Goal: Task Accomplishment & Management: Complete application form

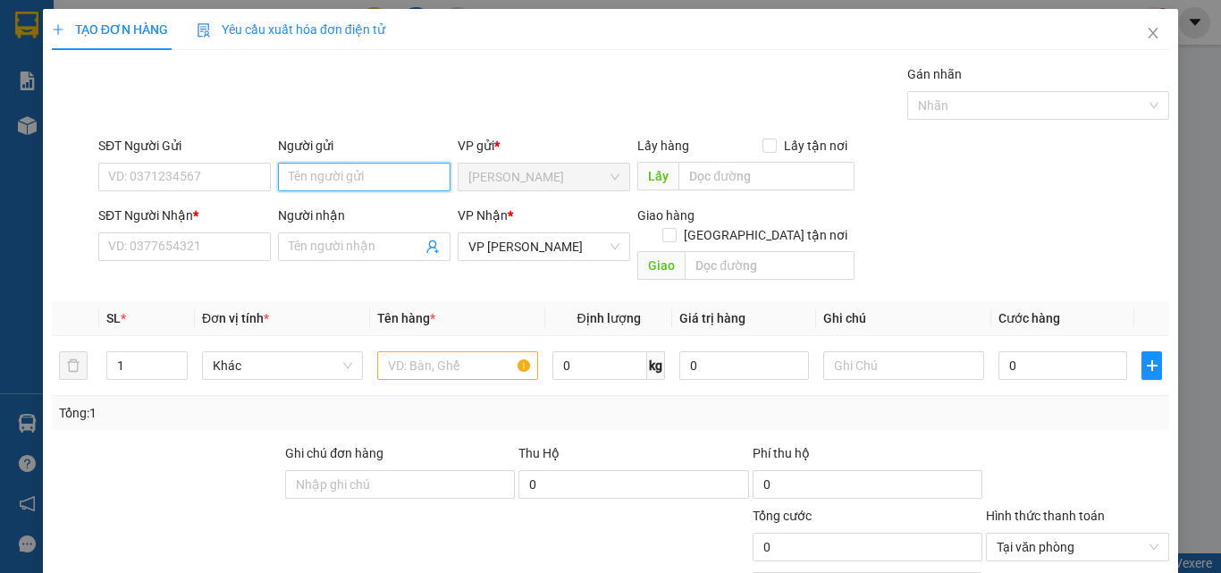
click at [322, 173] on input "Người gửi" at bounding box center [364, 177] width 173 height 29
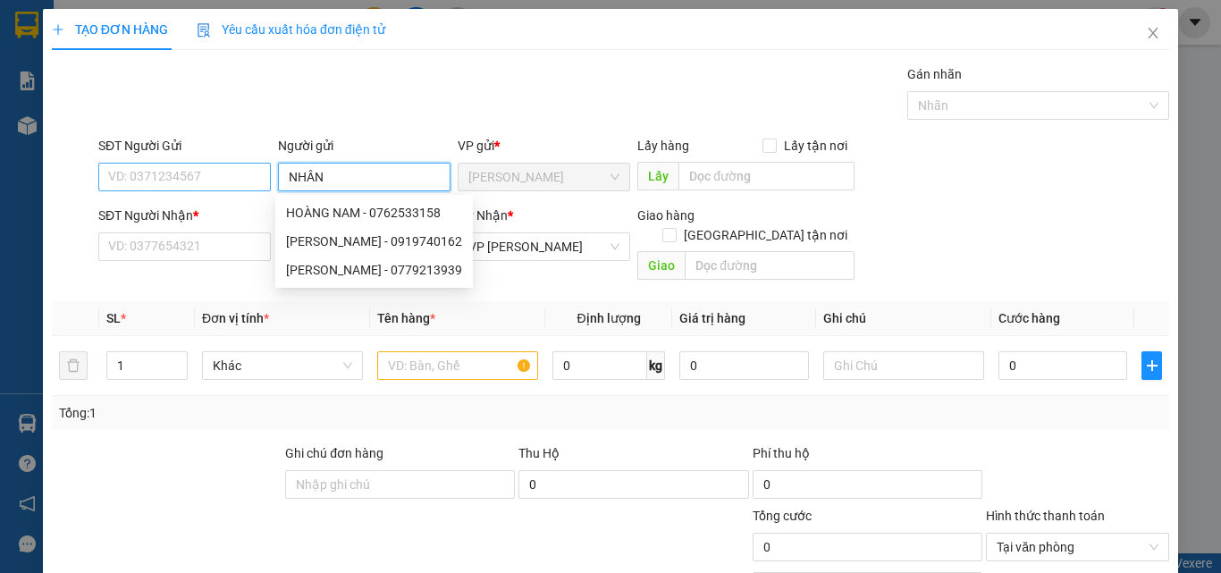
type input "NHÂN"
click at [150, 175] on input "SĐT Người Gửi" at bounding box center [184, 177] width 173 height 29
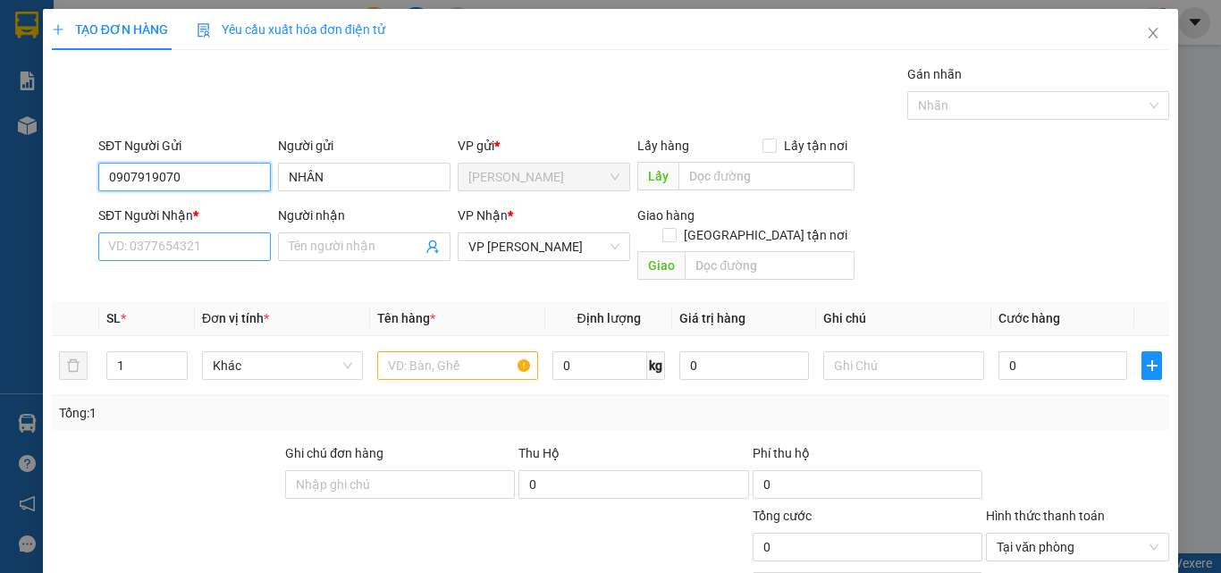
type input "0907919070"
click at [193, 240] on input "SĐT Người Nhận *" at bounding box center [184, 246] width 173 height 29
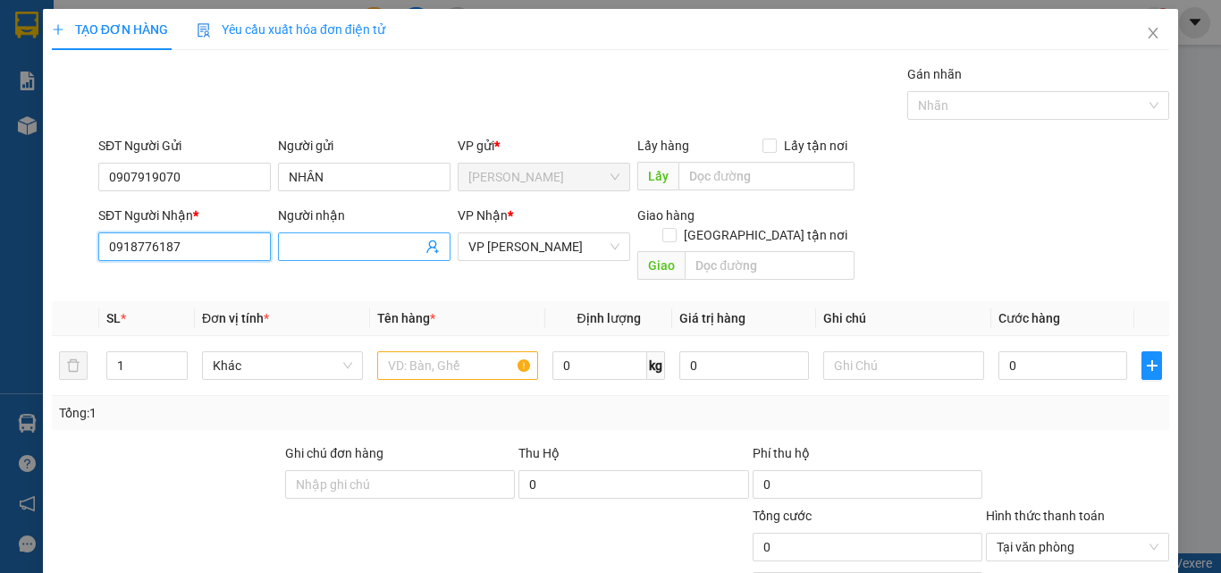
type input "0918776187"
click at [349, 241] on input "Người nhận" at bounding box center [355, 247] width 133 height 20
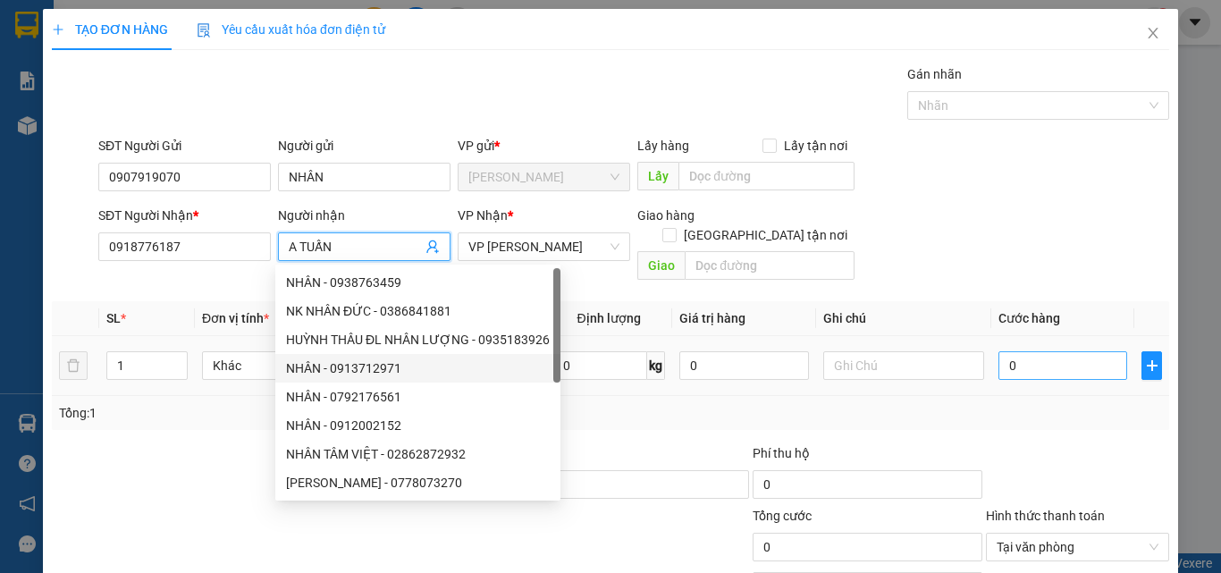
type input "A TUẤN"
click at [1022, 351] on input "0" at bounding box center [1063, 365] width 129 height 29
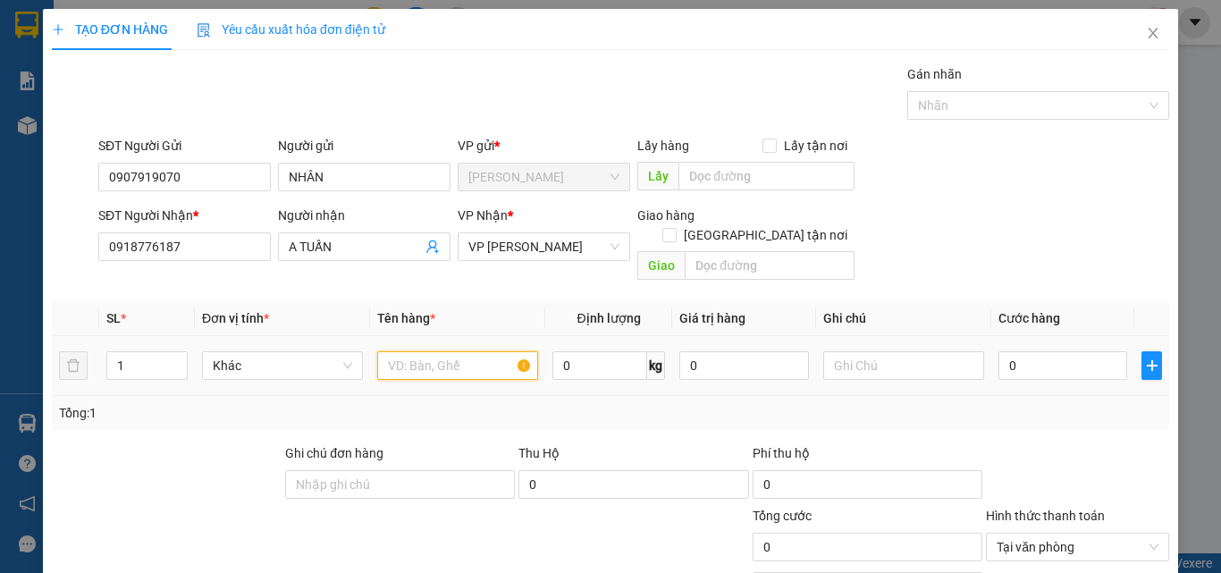
click at [479, 352] on input "text" at bounding box center [457, 365] width 161 height 29
type input "HỘP KV"
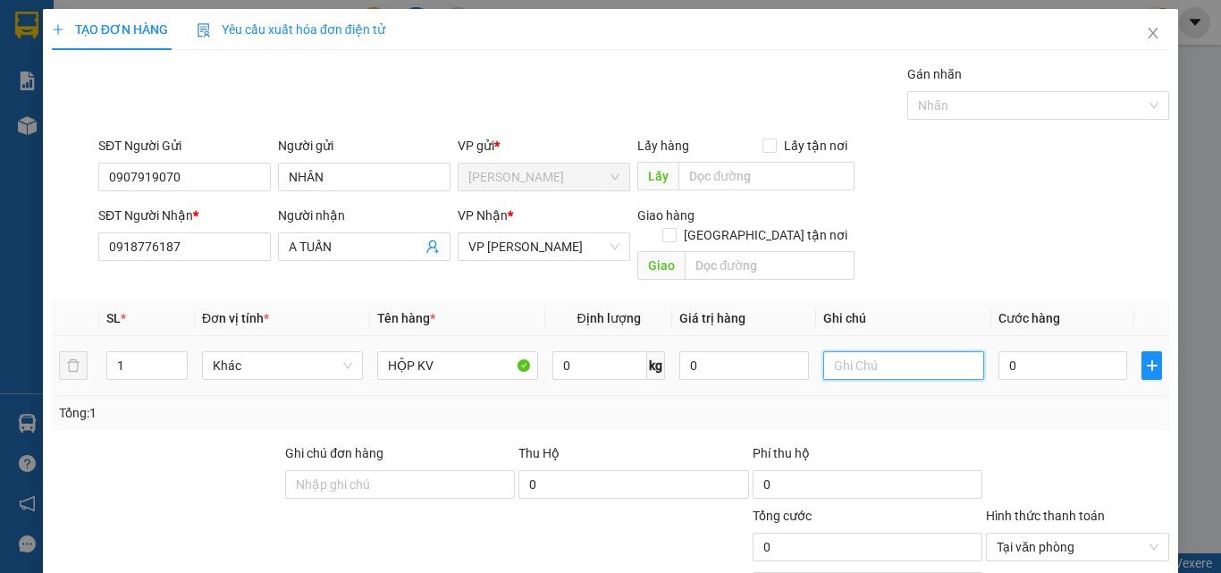
click at [881, 351] on input "text" at bounding box center [903, 365] width 161 height 29
click at [1041, 351] on input "0" at bounding box center [1063, 365] width 129 height 29
type input "3"
type input "30"
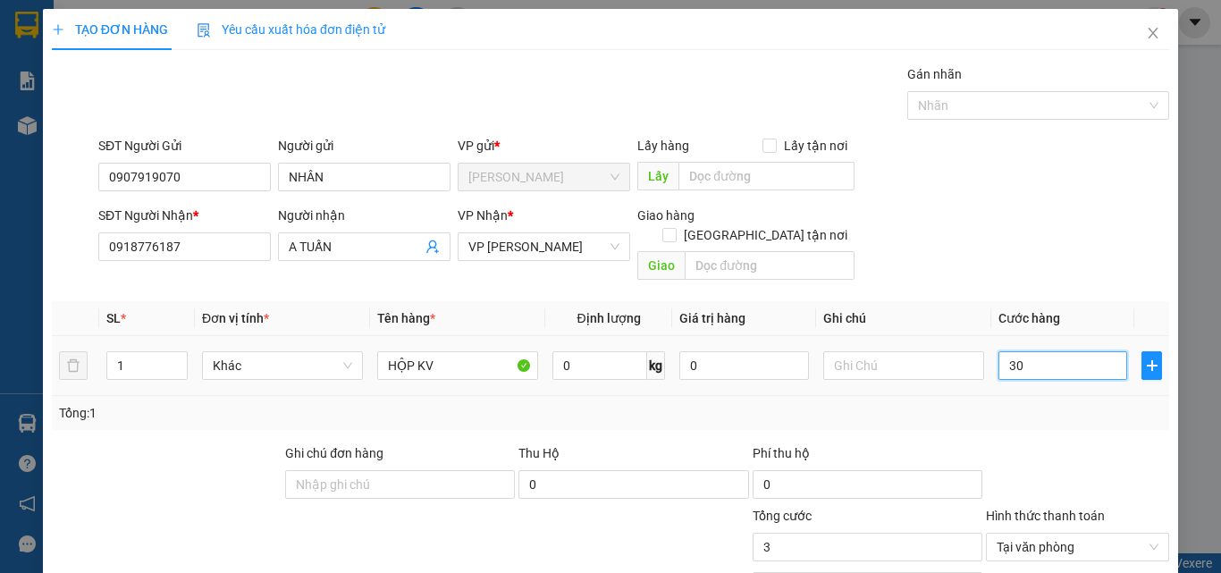
type input "30"
type input "30.000"
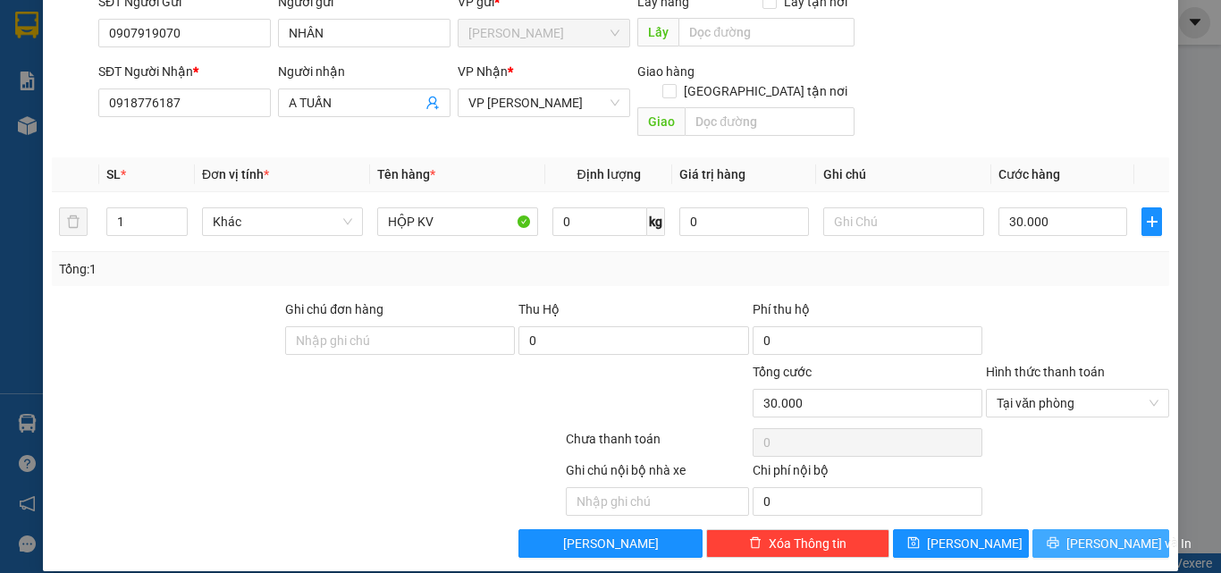
click at [1100, 534] on span "[PERSON_NAME] và In" at bounding box center [1128, 544] width 125 height 20
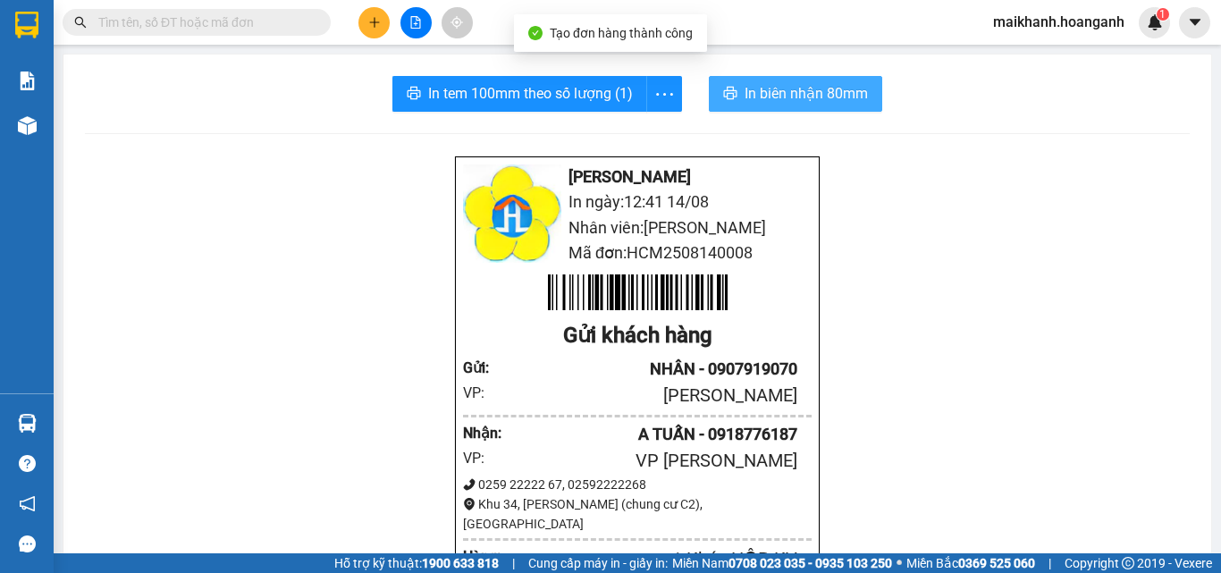
click at [745, 92] on span "In biên nhận 80mm" at bounding box center [806, 93] width 123 height 22
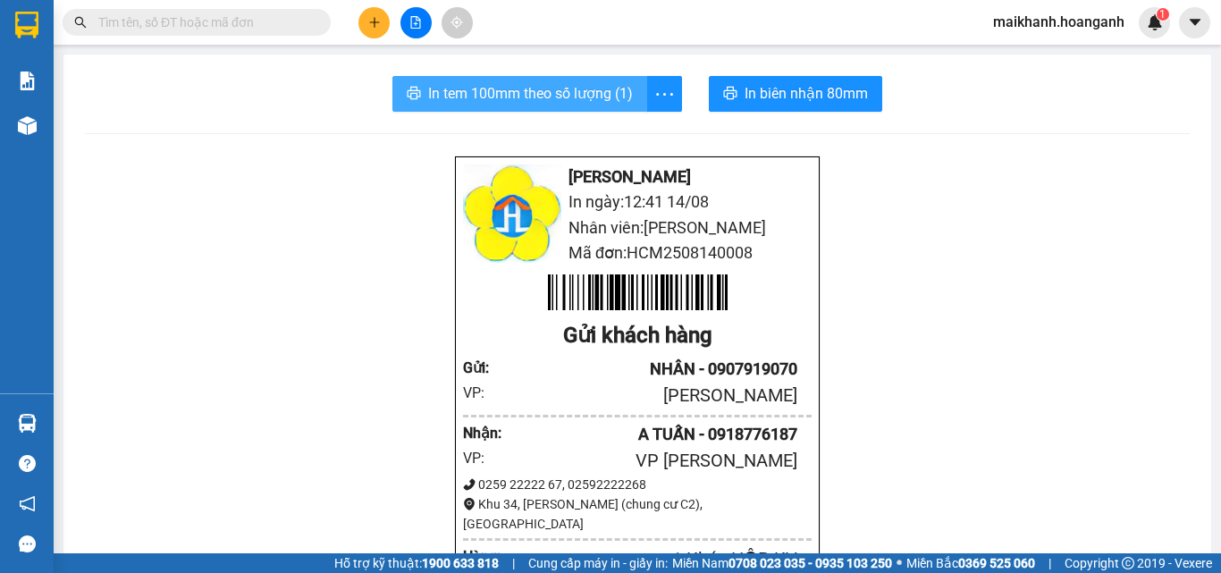
click at [510, 100] on span "In tem 100mm theo số lượng (1)" at bounding box center [530, 93] width 205 height 22
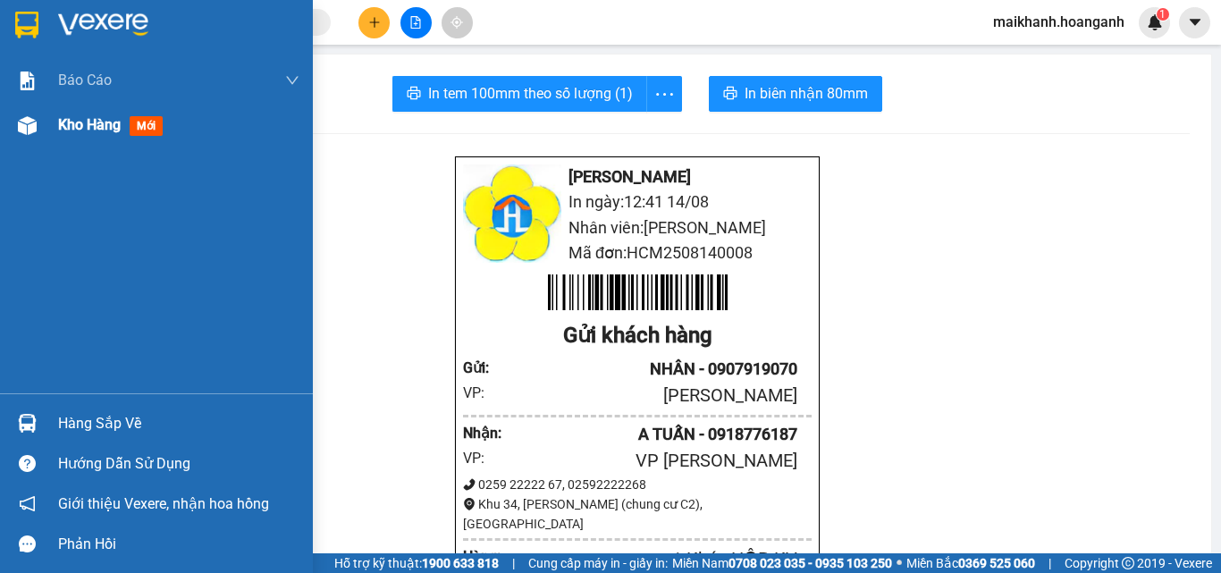
click at [83, 130] on span "Kho hàng" at bounding box center [89, 124] width 63 height 17
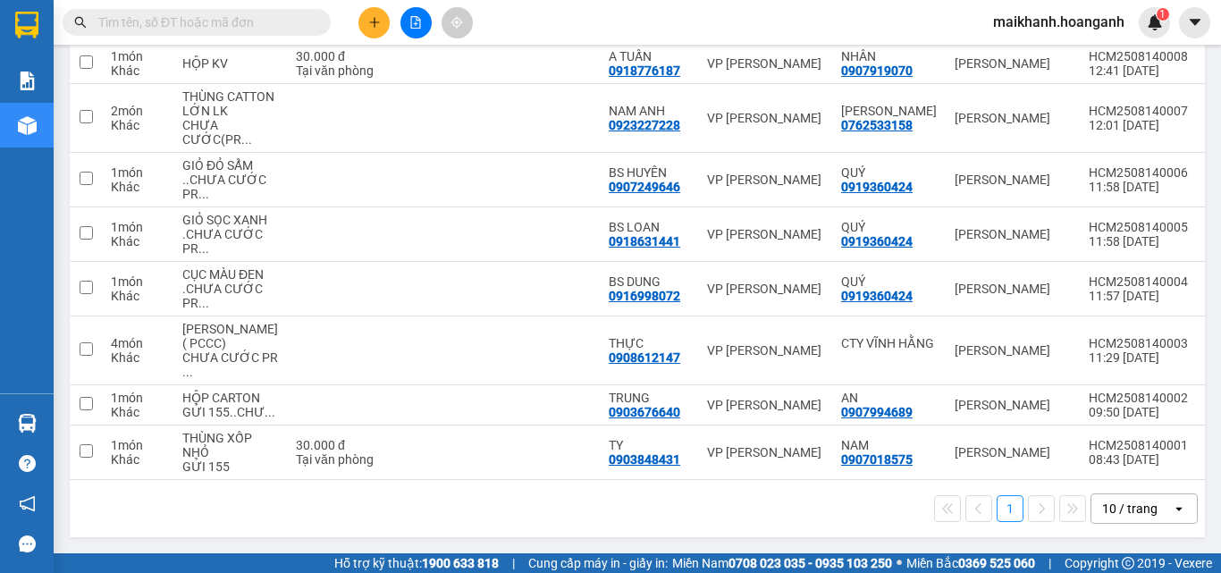
scroll to position [363, 0]
click at [1133, 514] on div "10 / trang" at bounding box center [1129, 509] width 55 height 18
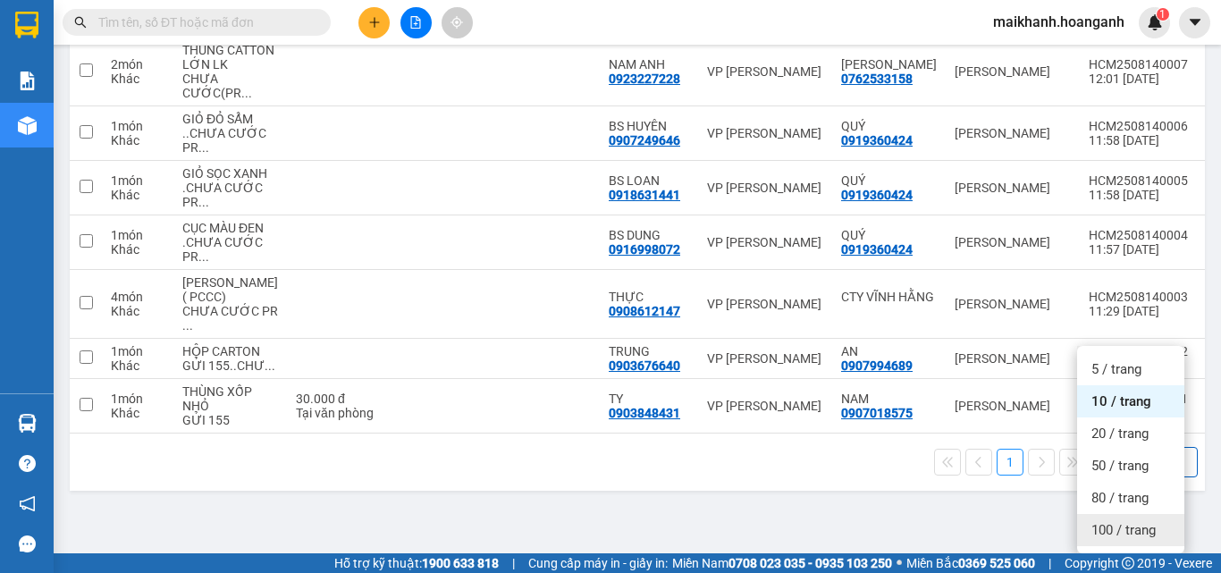
click at [1133, 521] on span "100 / trang" at bounding box center [1123, 530] width 64 height 18
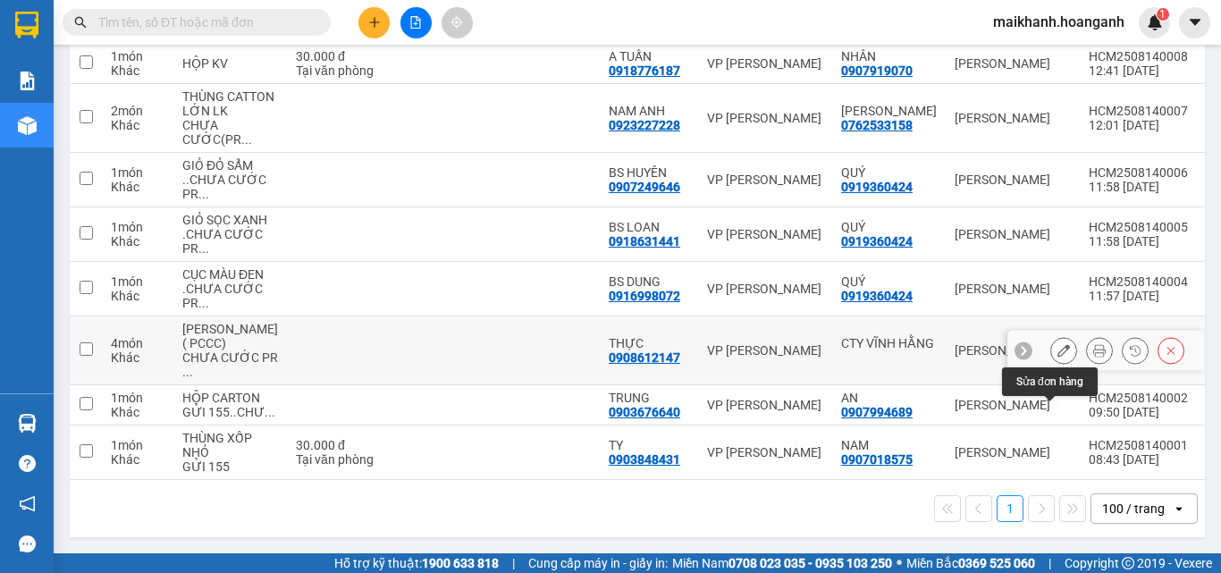
click at [1054, 335] on button at bounding box center [1063, 350] width 25 height 31
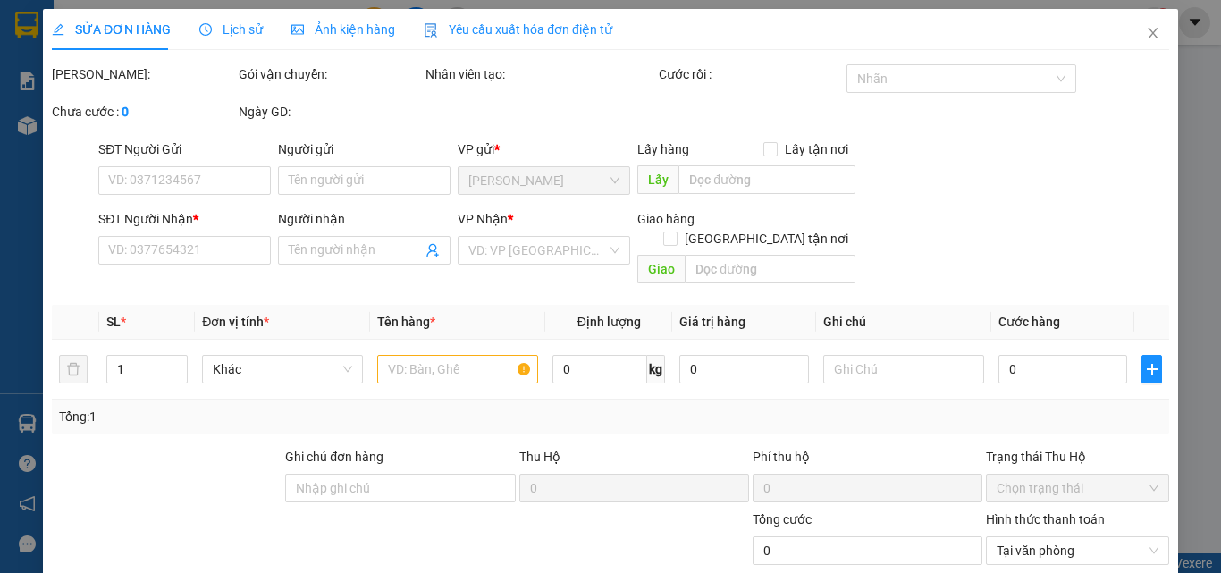
type input "CTY VĨNH HẰNG"
type input "0908612147"
type input "THỰC"
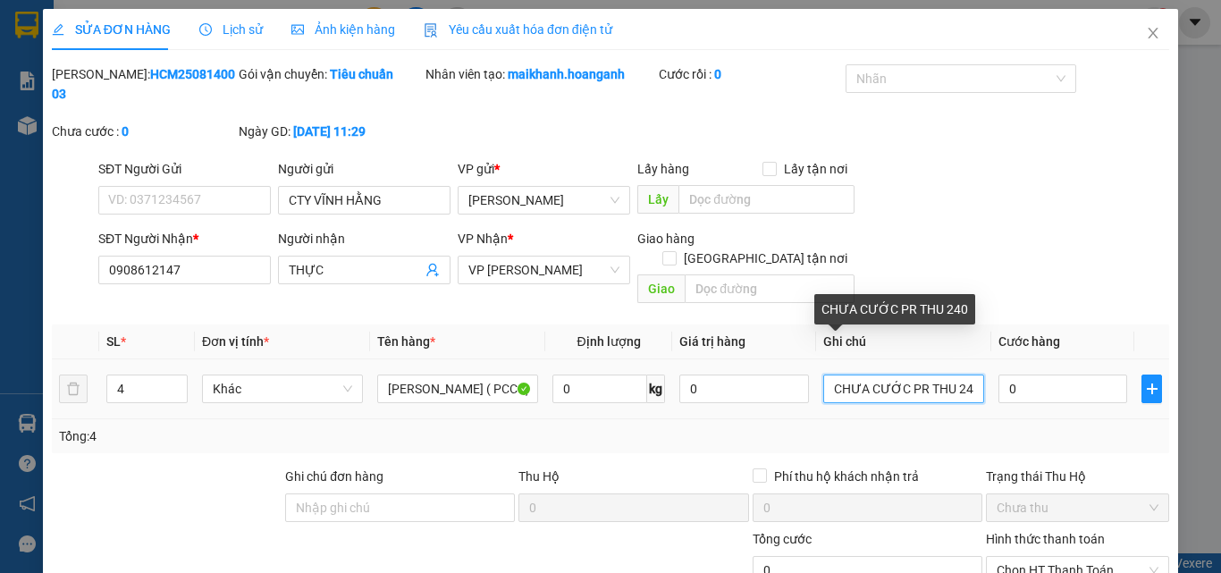
click at [823, 375] on input "CHƯA CƯỚC PR THU 240" at bounding box center [903, 389] width 161 height 29
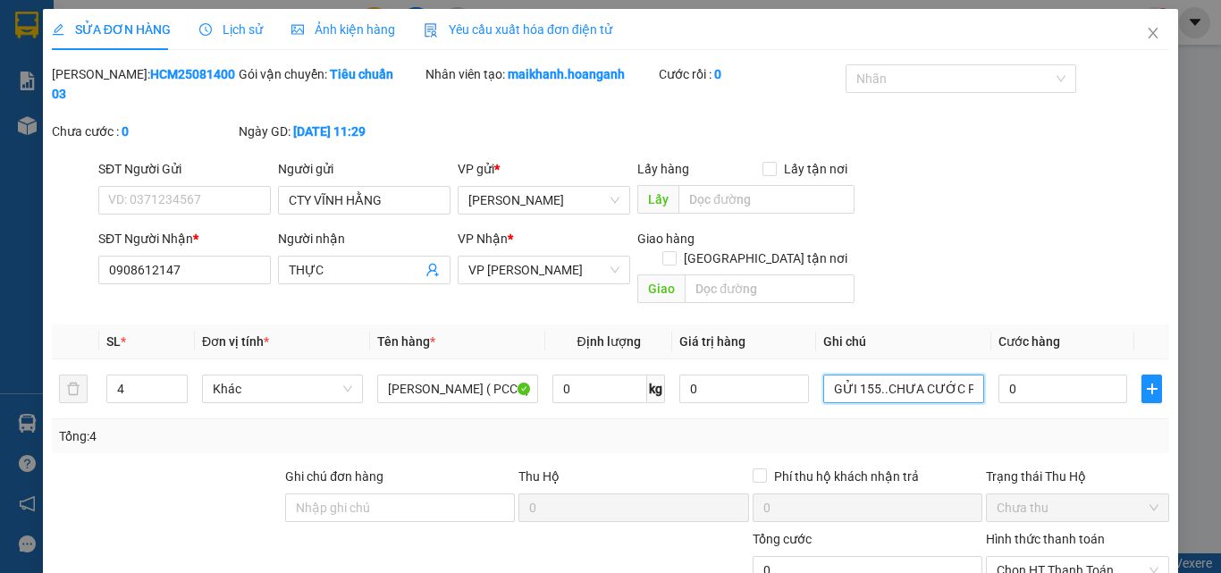
type input "GỬI 155..CHƯA CƯỚC PR THU 240"
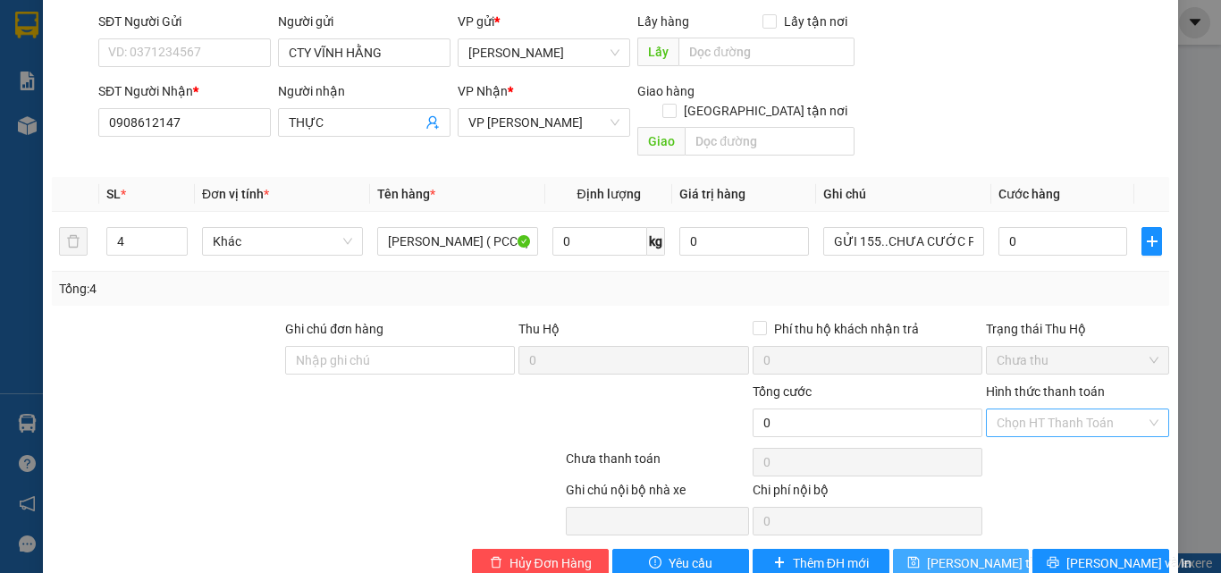
click at [972, 553] on span "[PERSON_NAME] thay đổi" at bounding box center [998, 563] width 143 height 20
